Goal: Check status: Check status

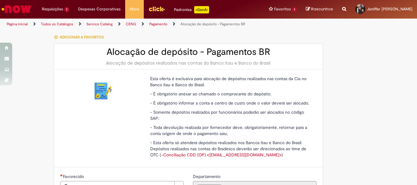
type input "**********"
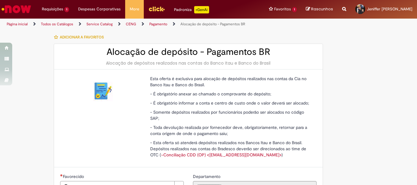
type input "**********"
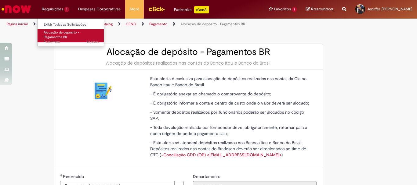
click at [56, 35] on link "Alocação de depósito - Pagamentos BR 9d atrás 9 dias atrás R13428980" at bounding box center [71, 35] width 67 height 13
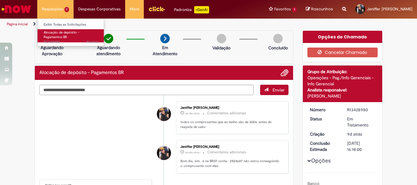
click at [79, 34] on span "Alocação de depósito - Pagamentos BR" at bounding box center [62, 34] width 36 height 9
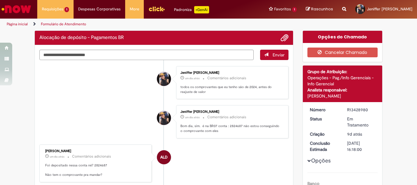
click at [17, 9] on img "Ir para a Homepage" at bounding box center [16, 9] width 31 height 12
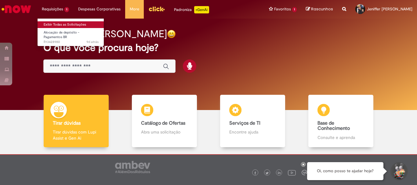
click at [70, 21] on link "Exibir Todas as Solicitações" at bounding box center [71, 24] width 67 height 7
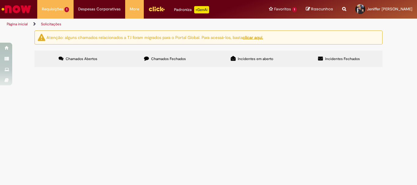
click at [165, 65] on label "Chamados Fechados" at bounding box center [165, 59] width 87 height 16
click at [0, 0] on div at bounding box center [0, 0] width 0 height 0
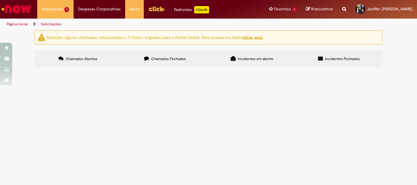
click at [0, 0] on div at bounding box center [0, 0] width 0 height 0
click at [270, 56] on span "Incidentes em aberto" at bounding box center [255, 58] width 35 height 5
click at [338, 58] on span "Incidentes Fechados" at bounding box center [342, 58] width 35 height 5
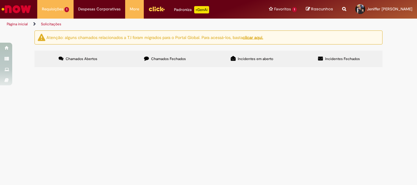
click at [86, 60] on span "Chamados Abertos" at bounding box center [82, 58] width 32 height 5
